Goal: Information Seeking & Learning: Learn about a topic

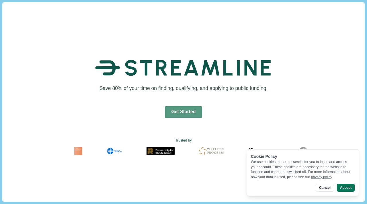
click at [187, 110] on button "Get Started" at bounding box center [184, 112] width 38 height 12
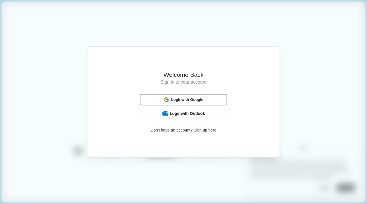
click at [187, 101] on span "Login with Google" at bounding box center [187, 99] width 32 height 5
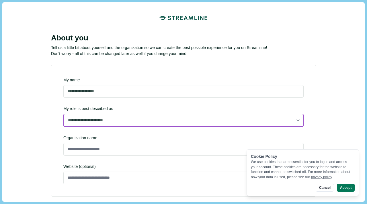
click at [178, 124] on select "**********" at bounding box center [183, 120] width 240 height 13
click at [63, 127] on select "**********" at bounding box center [183, 120] width 240 height 13
select select "**********"
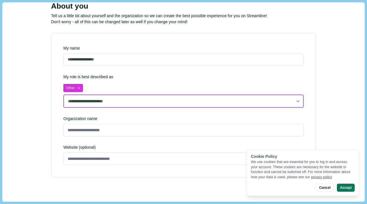
scroll to position [44, 0]
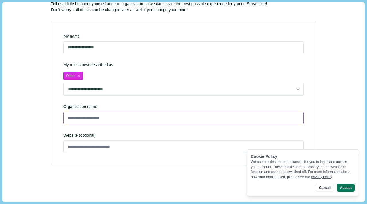
click at [143, 118] on input at bounding box center [183, 118] width 240 height 13
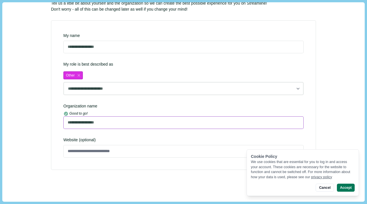
scroll to position [50, 0]
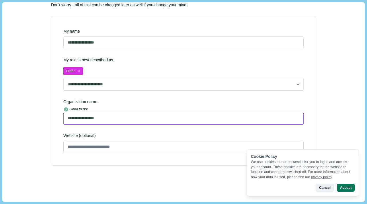
type input "**********"
click at [330, 187] on button "Cancel" at bounding box center [325, 188] width 18 height 8
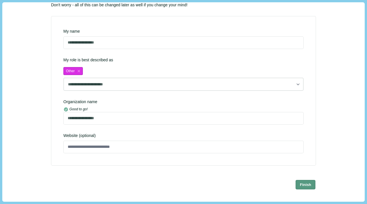
click at [301, 180] on button "Finish" at bounding box center [306, 184] width 20 height 9
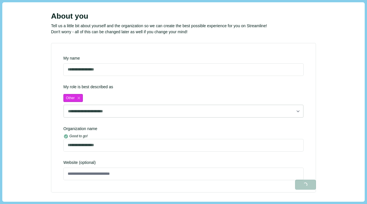
scroll to position [22, 0]
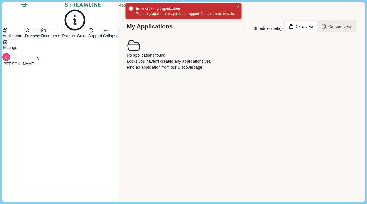
click at [30, 39] on p "Discover" at bounding box center [32, 36] width 15 height 6
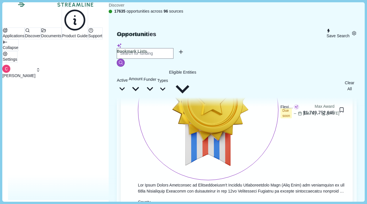
scroll to position [439, 0]
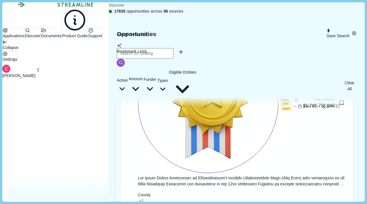
click at [168, 83] on icon "button" at bounding box center [162, 88] width 11 height 11
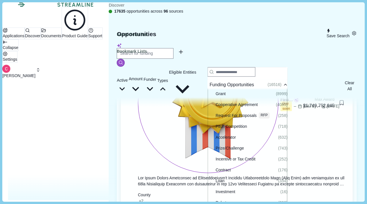
click at [168, 83] on icon "button" at bounding box center [162, 88] width 11 height 11
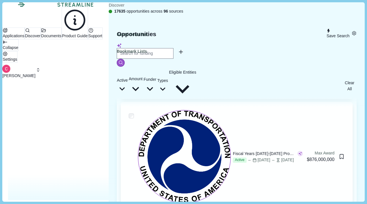
scroll to position [626, 0]
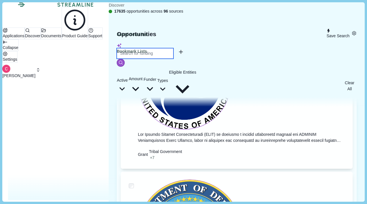
click at [173, 51] on input at bounding box center [145, 53] width 57 height 11
type input "apprenticeship"
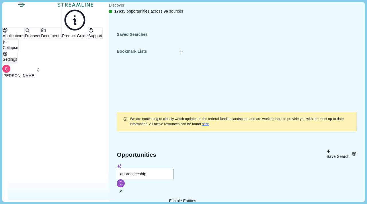
scroll to position [110, 0]
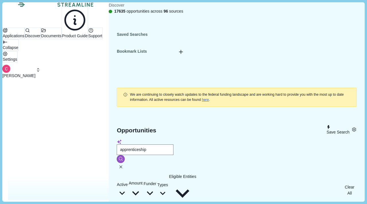
drag, startPoint x: 252, startPoint y: 157, endPoint x: 319, endPoint y: 3, distance: 167.8
click at [0, 0] on div "Streamline Climate Applications Discover Documents Product Guide Support Collap…" at bounding box center [183, 102] width 367 height 204
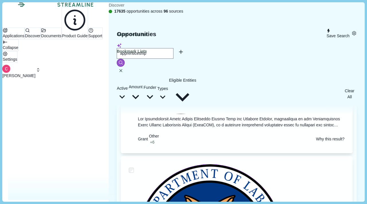
scroll to position [786, 0]
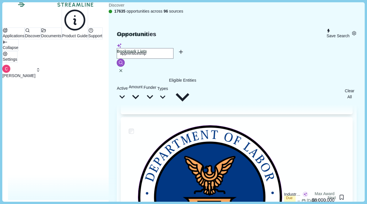
click at [126, 86] on span "Active" at bounding box center [122, 88] width 11 height 5
click at [132, 85] on span at bounding box center [132, 83] width 0 height 5
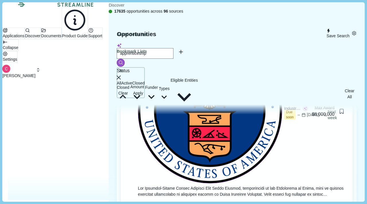
scroll to position [923, 0]
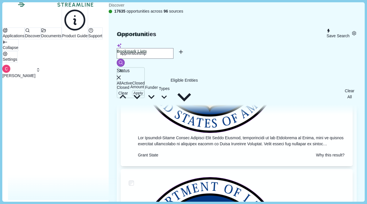
click at [145, 96] on span "button" at bounding box center [138, 93] width 13 height 6
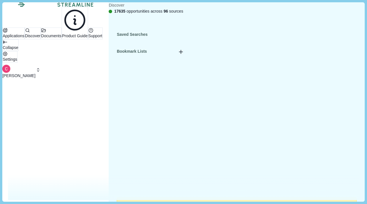
scroll to position [34, 0]
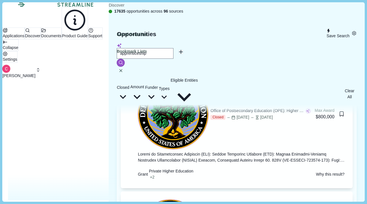
scroll to position [282, 0]
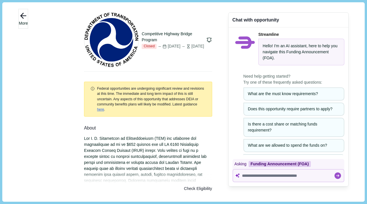
scroll to position [24, 0]
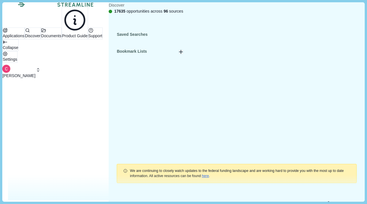
scroll to position [34, 0]
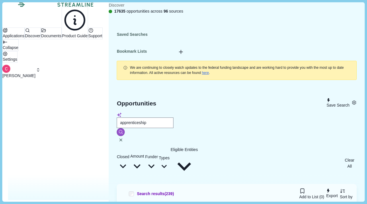
scroll to position [141, 0]
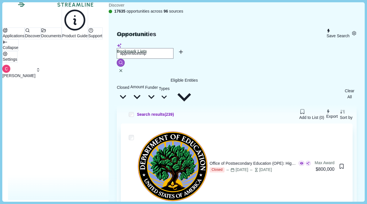
scroll to position [216, 0]
click at [129, 77] on button "Closed" at bounding box center [123, 93] width 13 height 33
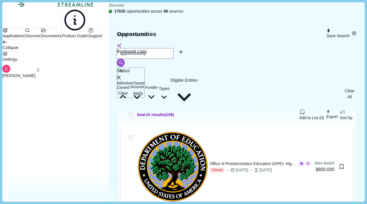
click at [121, 85] on span at bounding box center [121, 83] width 0 height 5
click at [145, 96] on span "button" at bounding box center [138, 93] width 13 height 6
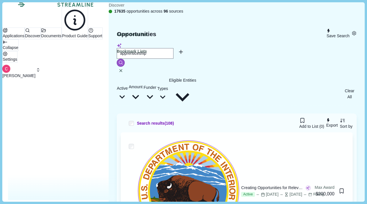
scroll to position [206, 0]
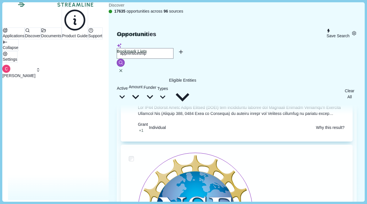
scroll to position [1293, 0]
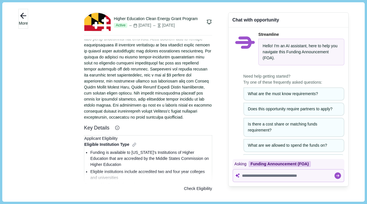
scroll to position [46, 0]
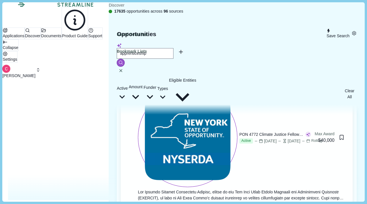
scroll to position [2918, 0]
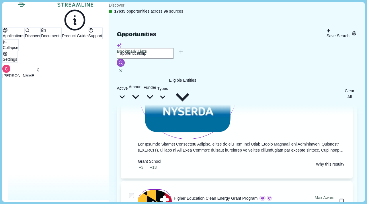
drag, startPoint x: 272, startPoint y: 132, endPoint x: 255, endPoint y: 0, distance: 132.6
click at [0, 0] on div "Streamline Climate Applications Discover Documents Product Guide Support Collap…" at bounding box center [183, 102] width 367 height 204
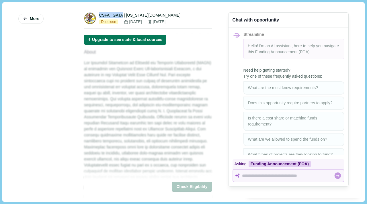
drag, startPoint x: 98, startPoint y: 16, endPoint x: 122, endPoint y: 17, distance: 23.5
click at [122, 17] on div "CSFA | GATA | [US_STATE][DOMAIN_NAME] Due soon [DATE] [DATE]" at bounding box center [148, 18] width 128 height 12
copy div "CSFA | GATA"
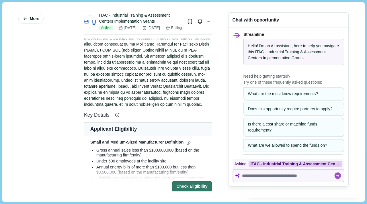
scroll to position [132, 0]
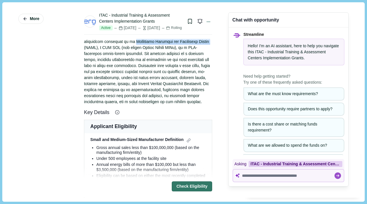
drag, startPoint x: 83, startPoint y: 48, endPoint x: 163, endPoint y: 48, distance: 79.7
copy div "Industrial Training and Assessment Center"
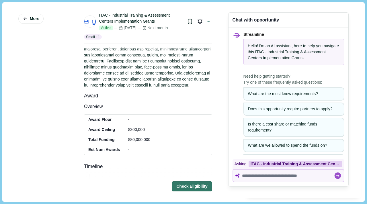
scroll to position [124, 0]
